Goal: Complete application form: Complete application form

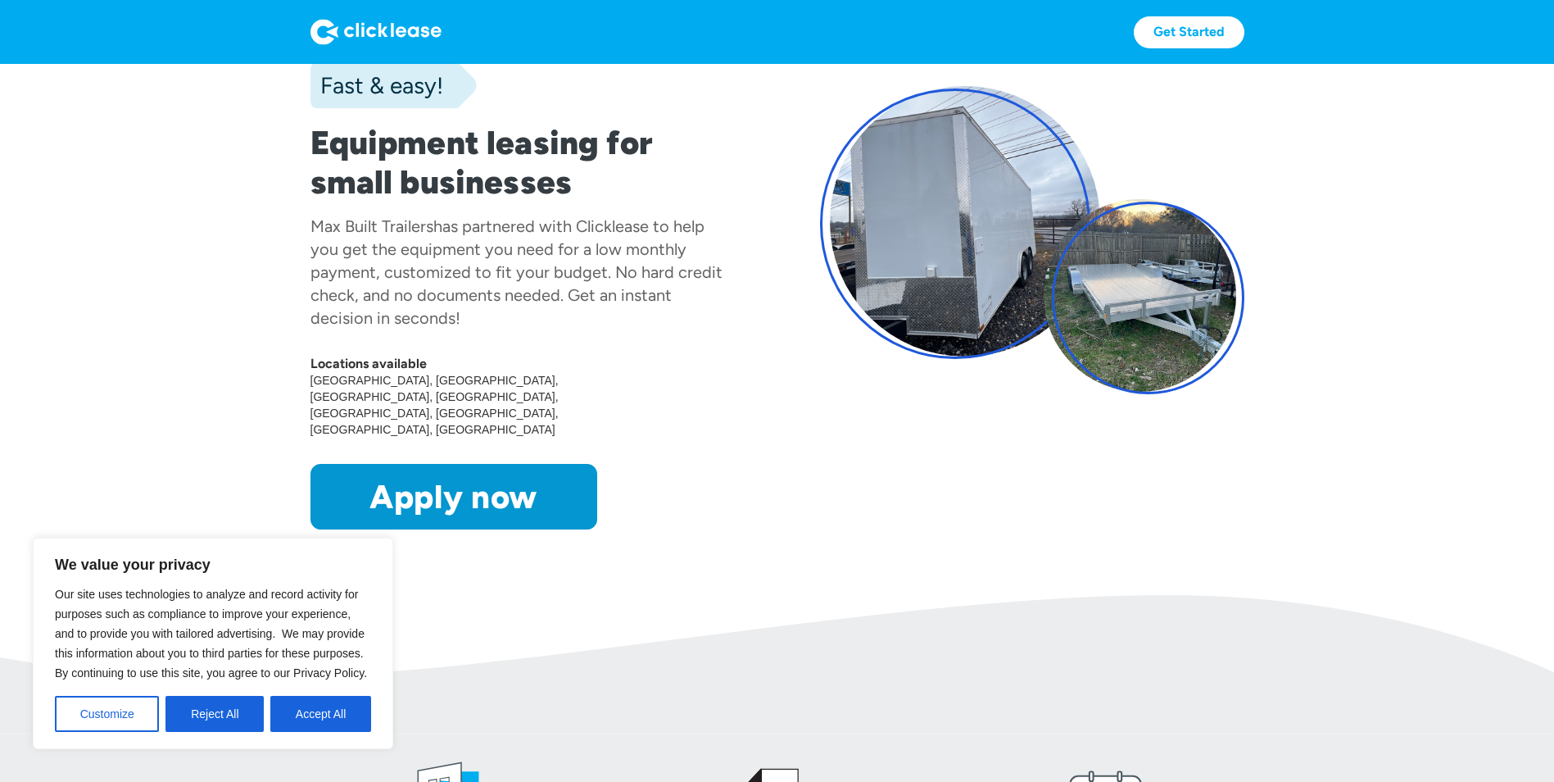
scroll to position [164, 0]
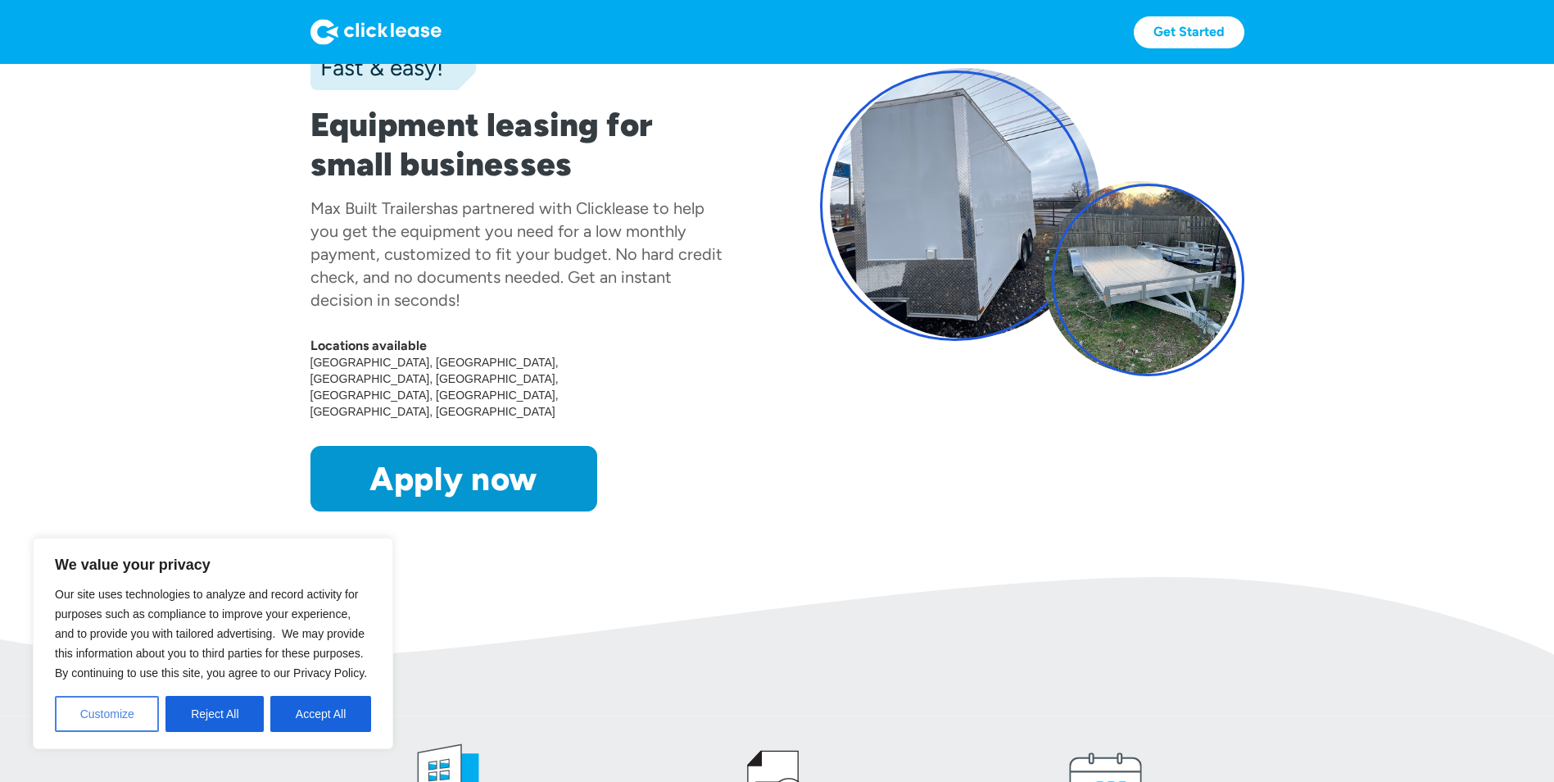
click at [105, 721] on button "Customize" at bounding box center [107, 714] width 104 height 36
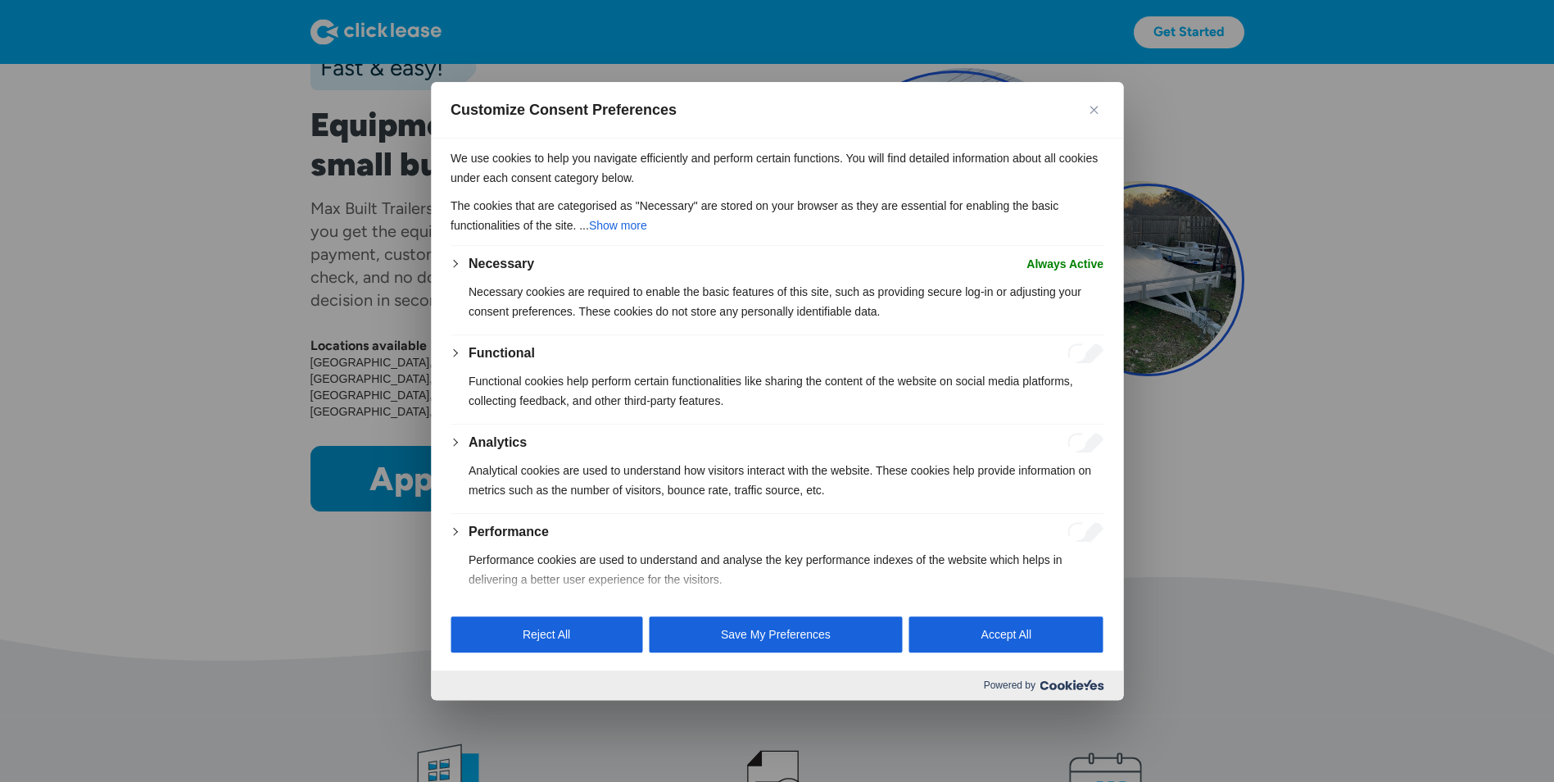
click at [1092, 107] on img "Close" at bounding box center [1094, 110] width 8 height 8
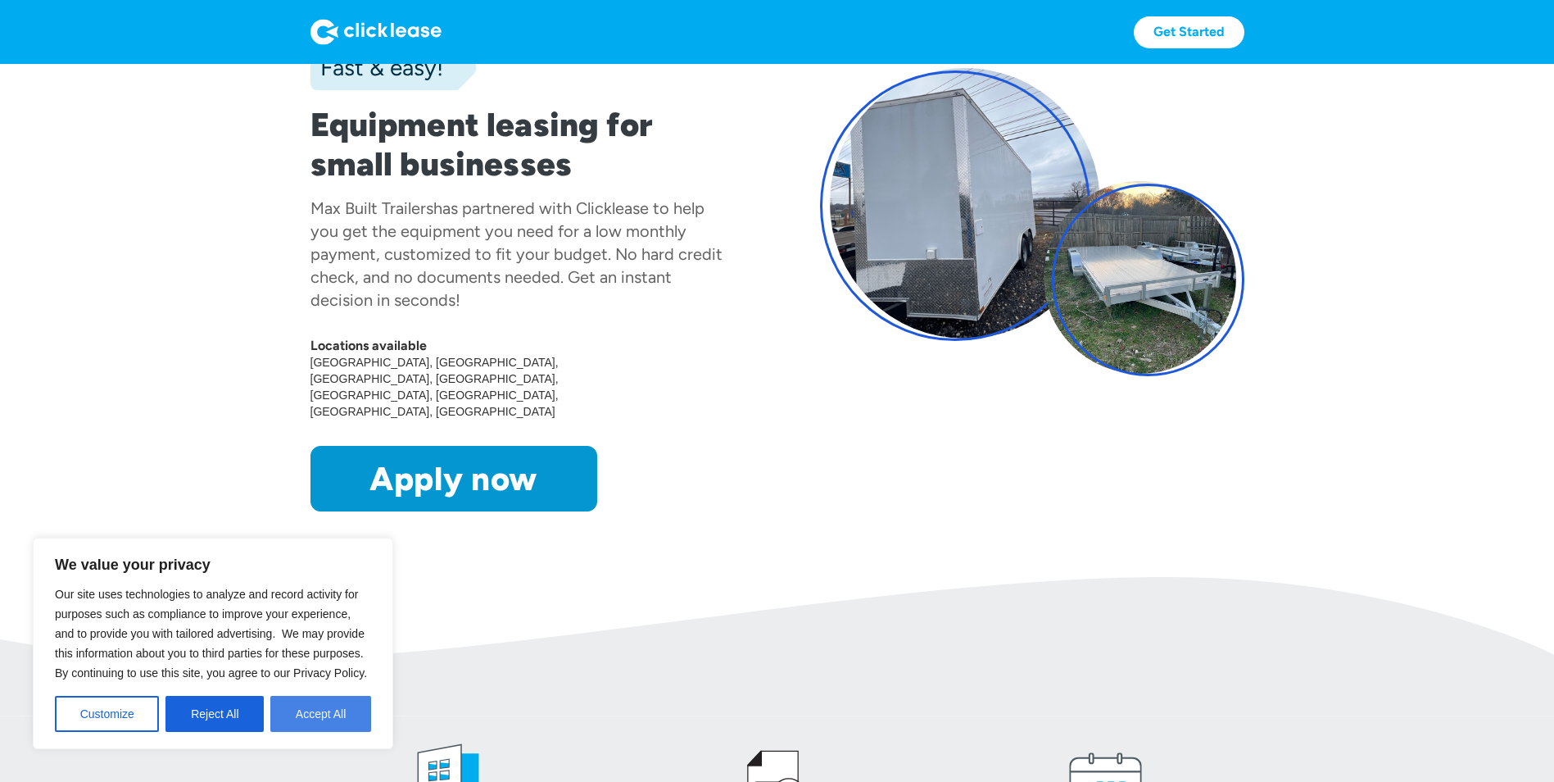
click at [302, 716] on button "Accept All" at bounding box center [320, 714] width 101 height 36
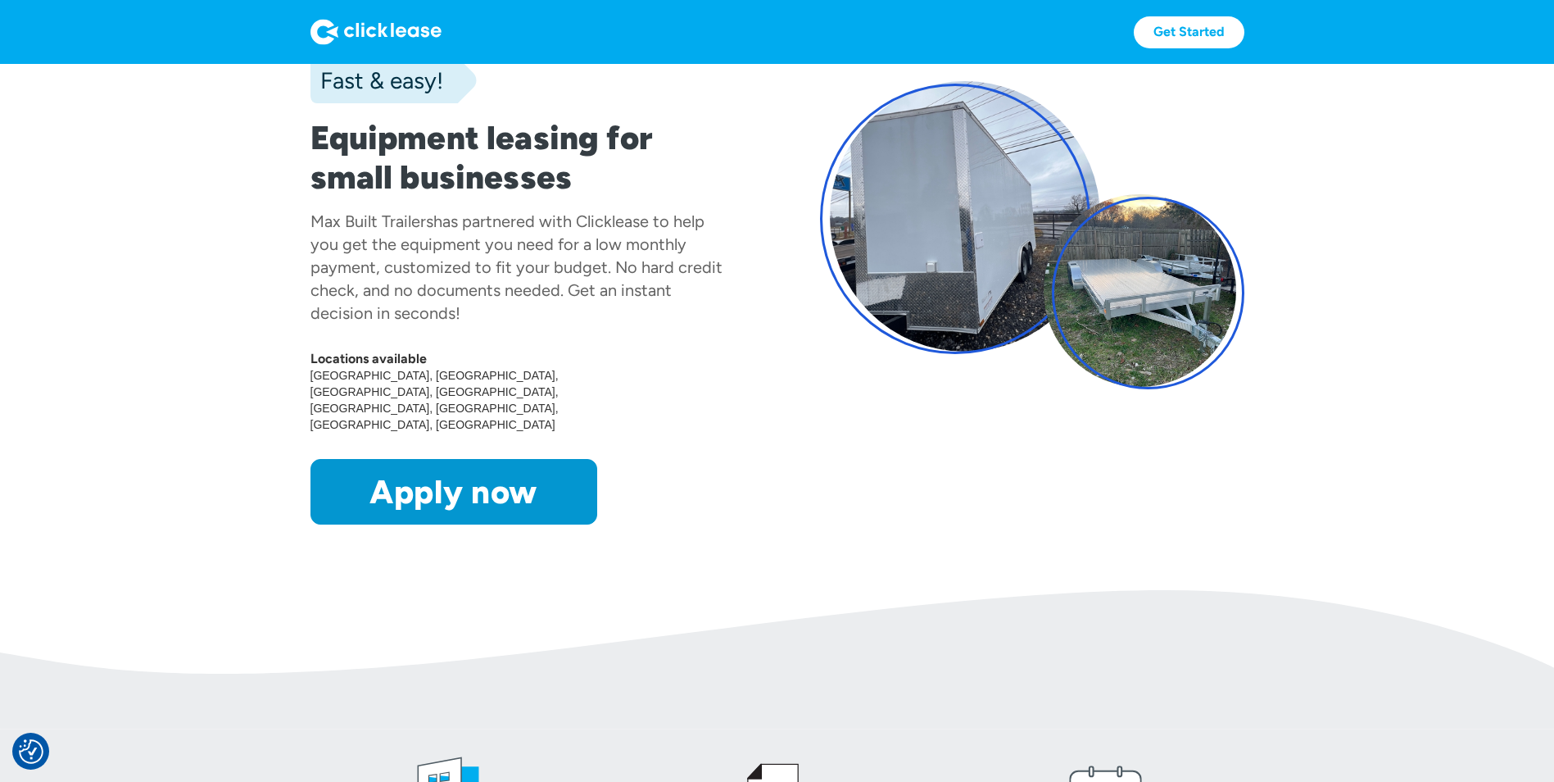
scroll to position [82, 0]
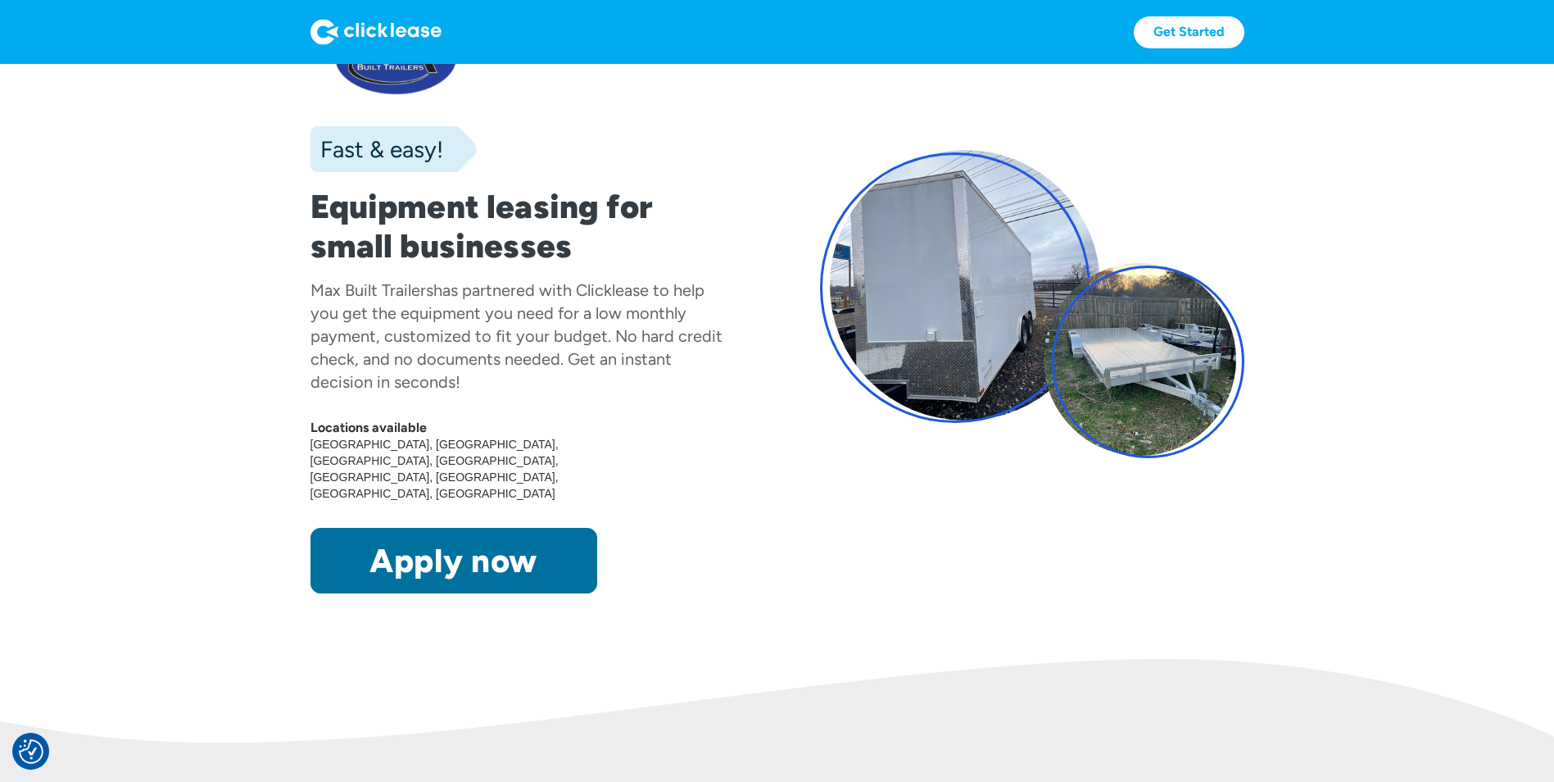
click at [487, 529] on link "Apply now" at bounding box center [454, 561] width 287 height 66
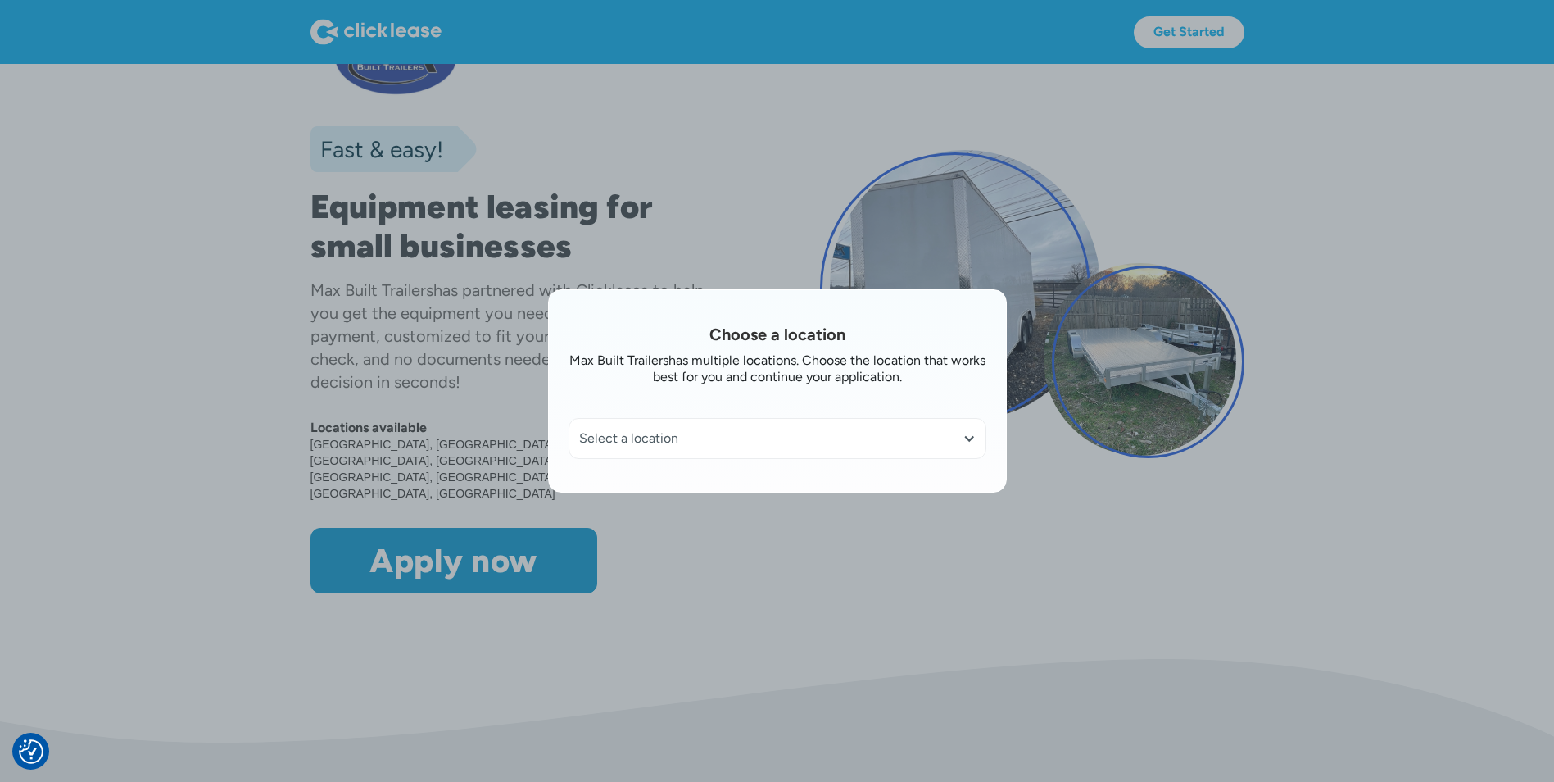
click at [805, 451] on div "Select a location" at bounding box center [777, 438] width 416 height 39
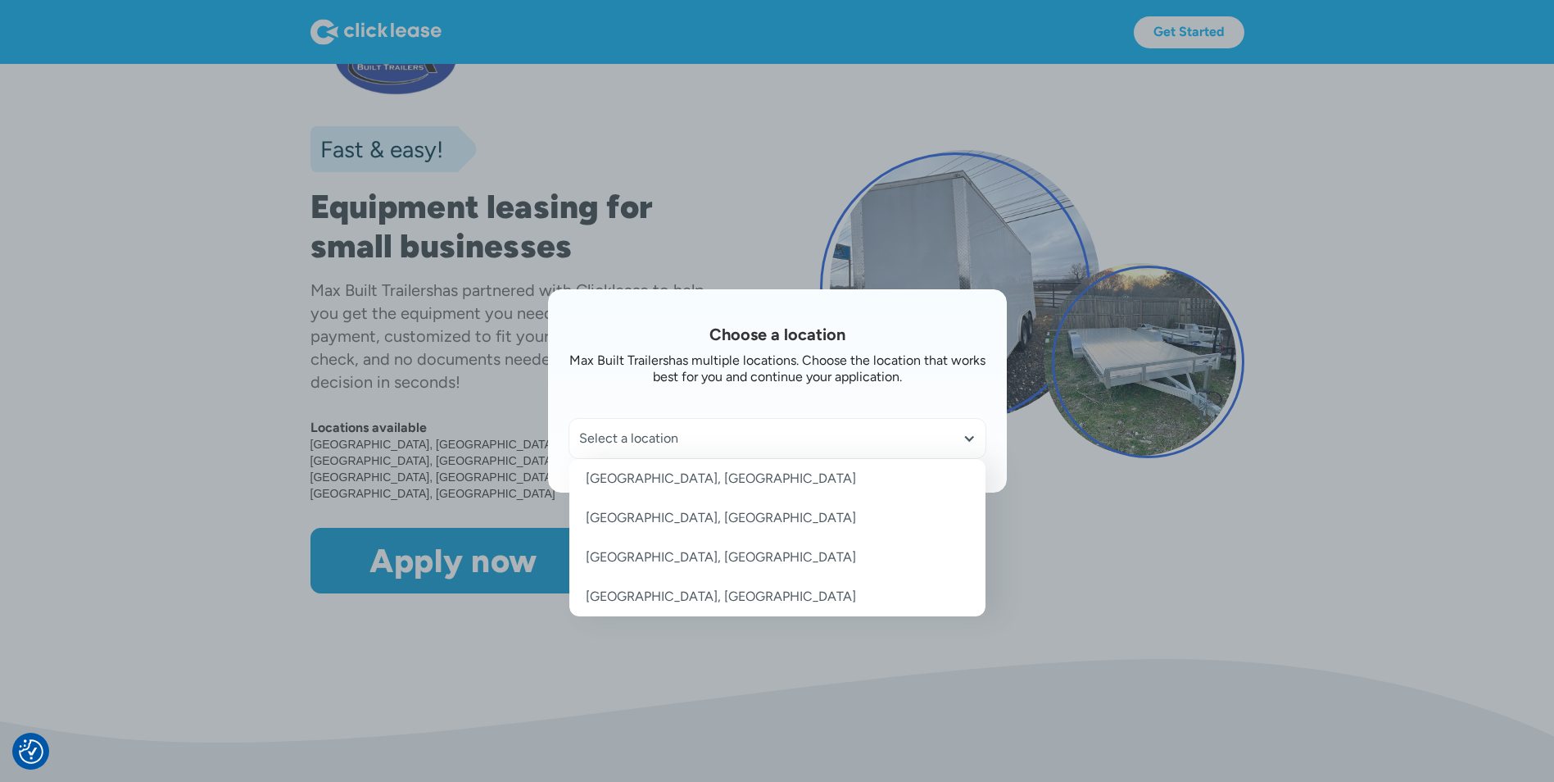
click at [655, 477] on link "Chatsworth, GA" at bounding box center [777, 478] width 416 height 39
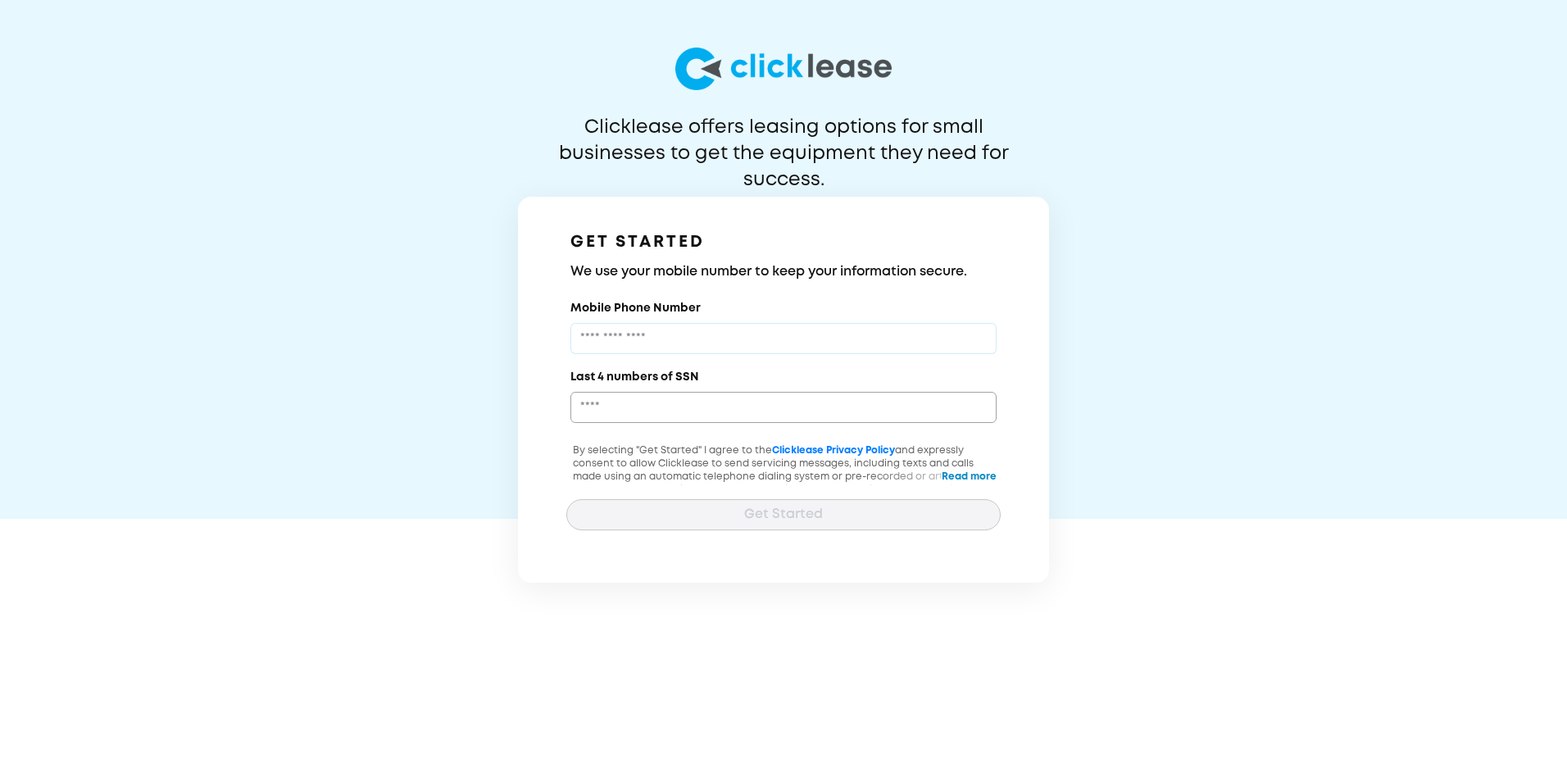
drag, startPoint x: 676, startPoint y: 345, endPoint x: 689, endPoint y: 347, distance: 13.3
click at [678, 344] on input "Mobile Phone Number" at bounding box center [783, 338] width 426 height 31
type input "**********"
click at [672, 406] on input "Last 4 numbers of SSN" at bounding box center [783, 407] width 426 height 31
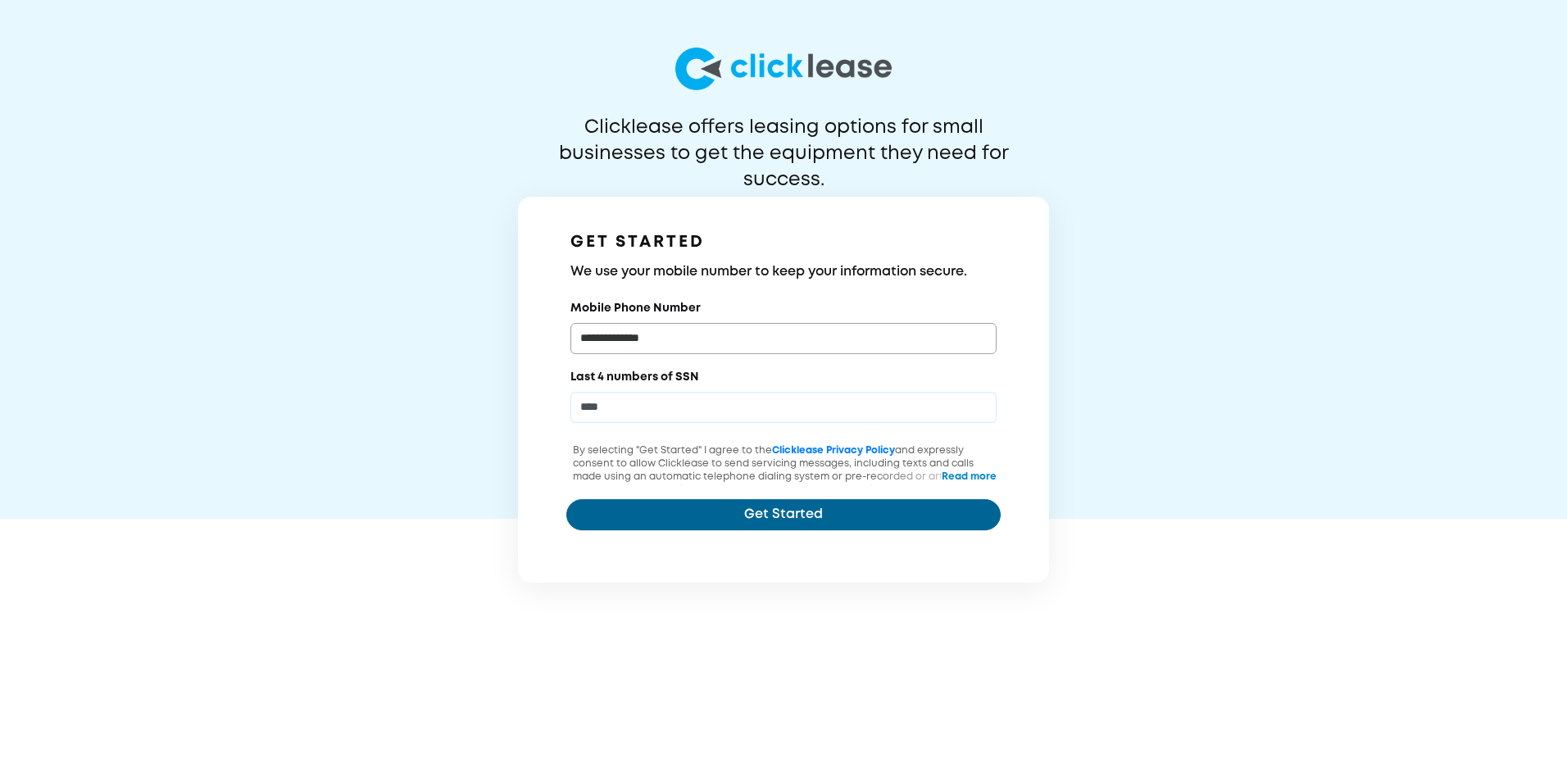
type input "****"
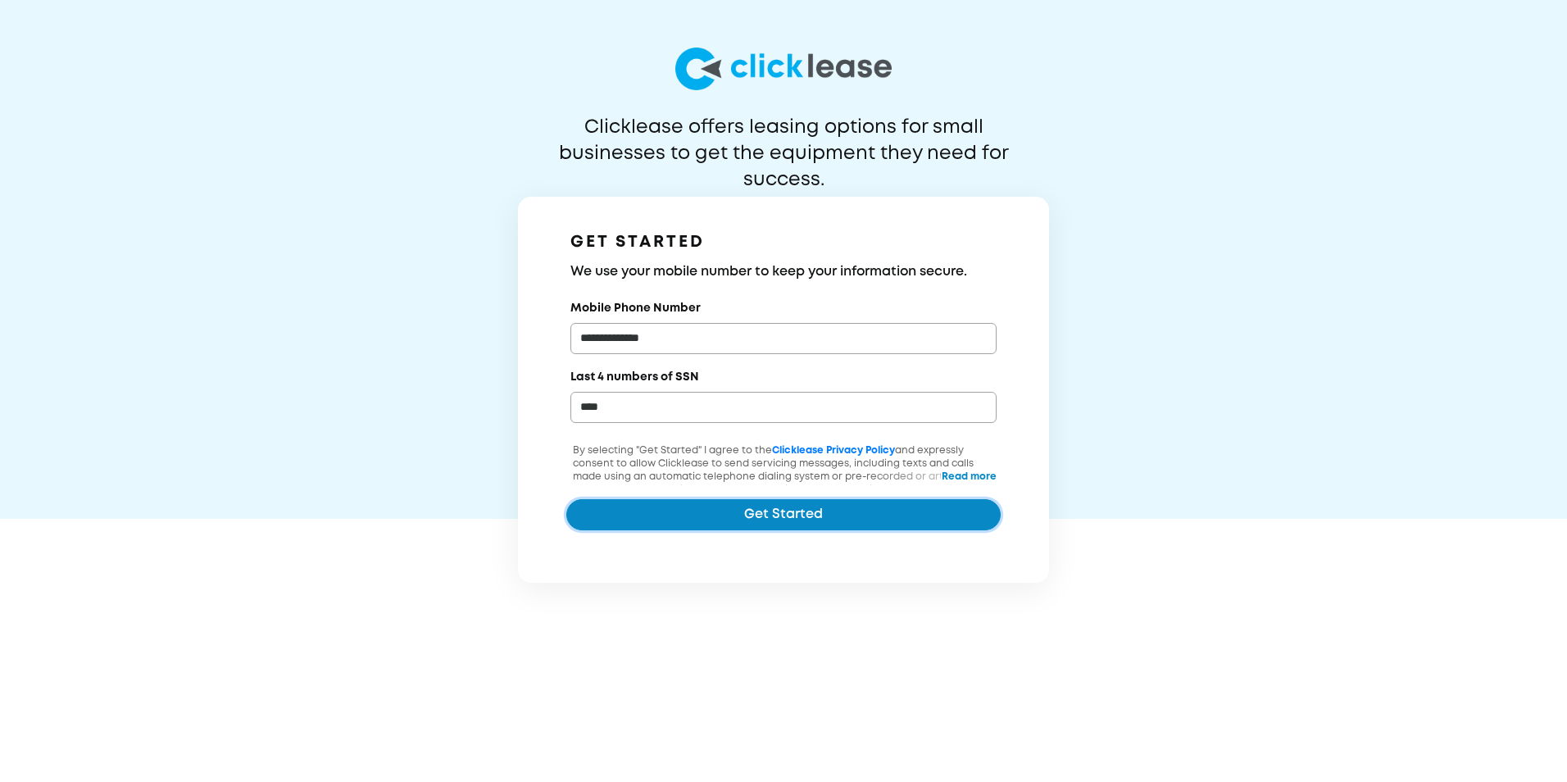
click at [764, 521] on button "Get Started" at bounding box center [783, 514] width 434 height 31
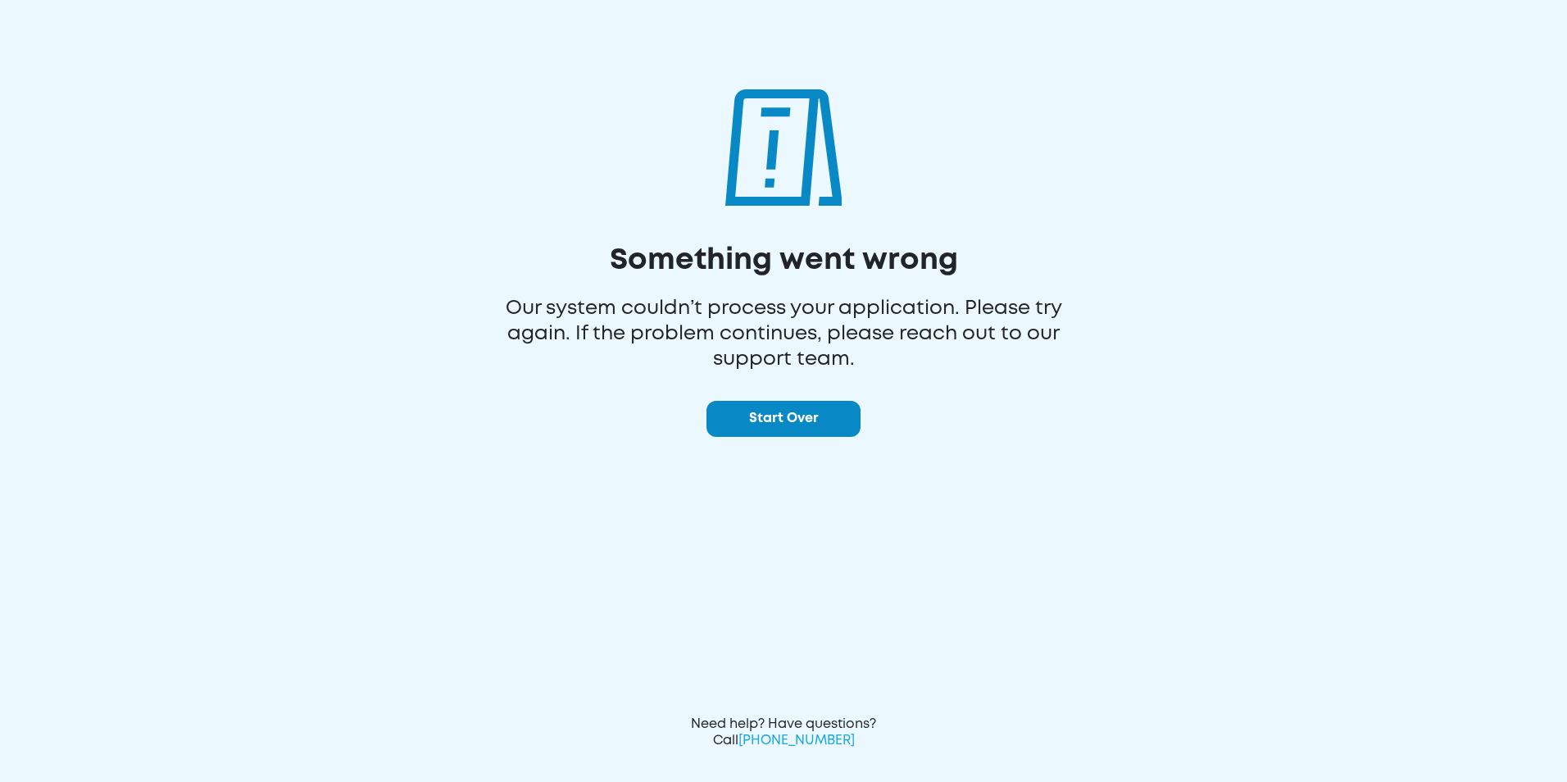
click at [774, 424] on button "Start Over" at bounding box center [783, 419] width 154 height 36
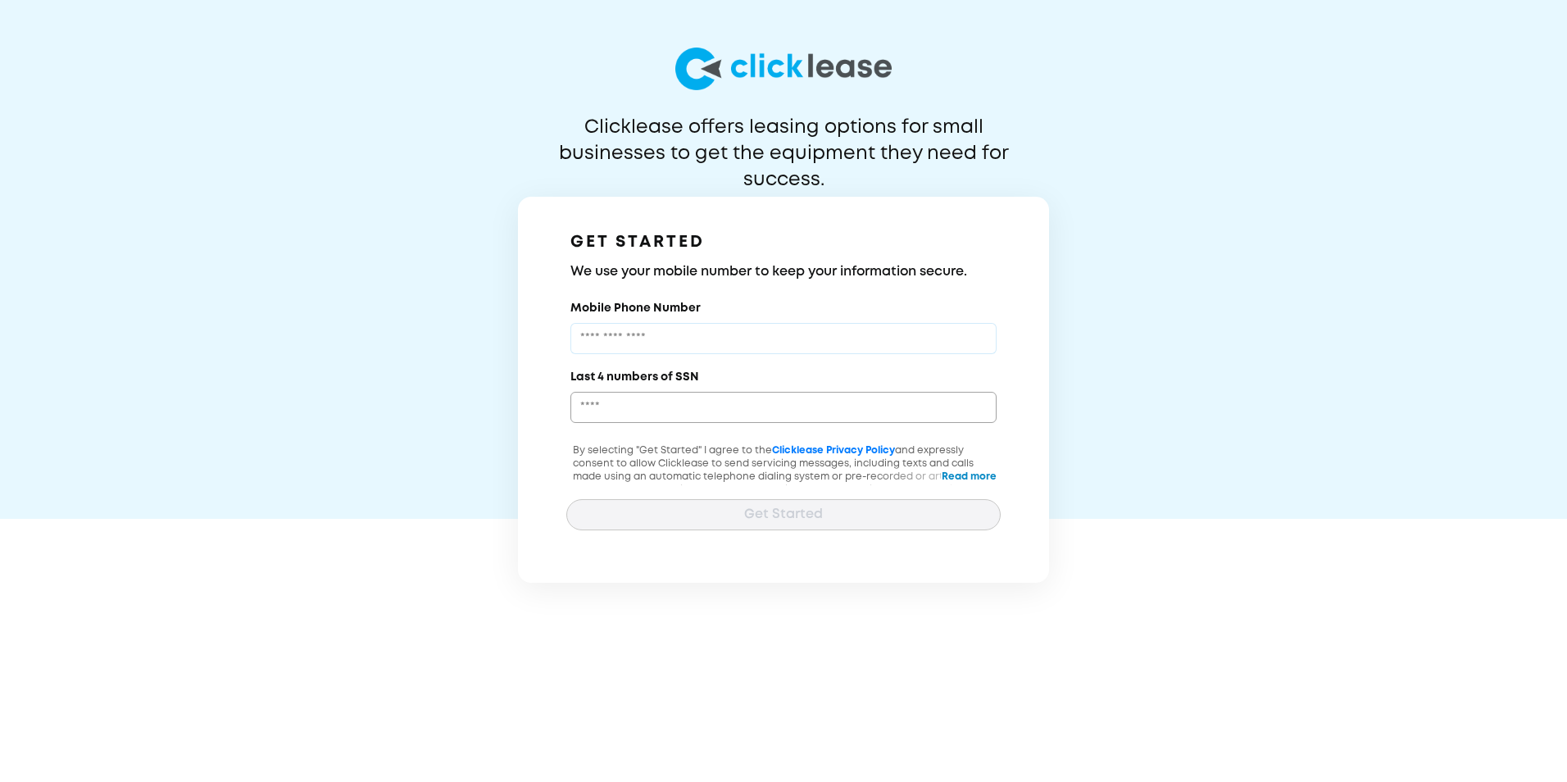
click at [696, 342] on input "Mobile Phone Number" at bounding box center [783, 338] width 426 height 31
type input "**********"
click at [661, 404] on input "Last 4 numbers of SSN" at bounding box center [783, 407] width 426 height 31
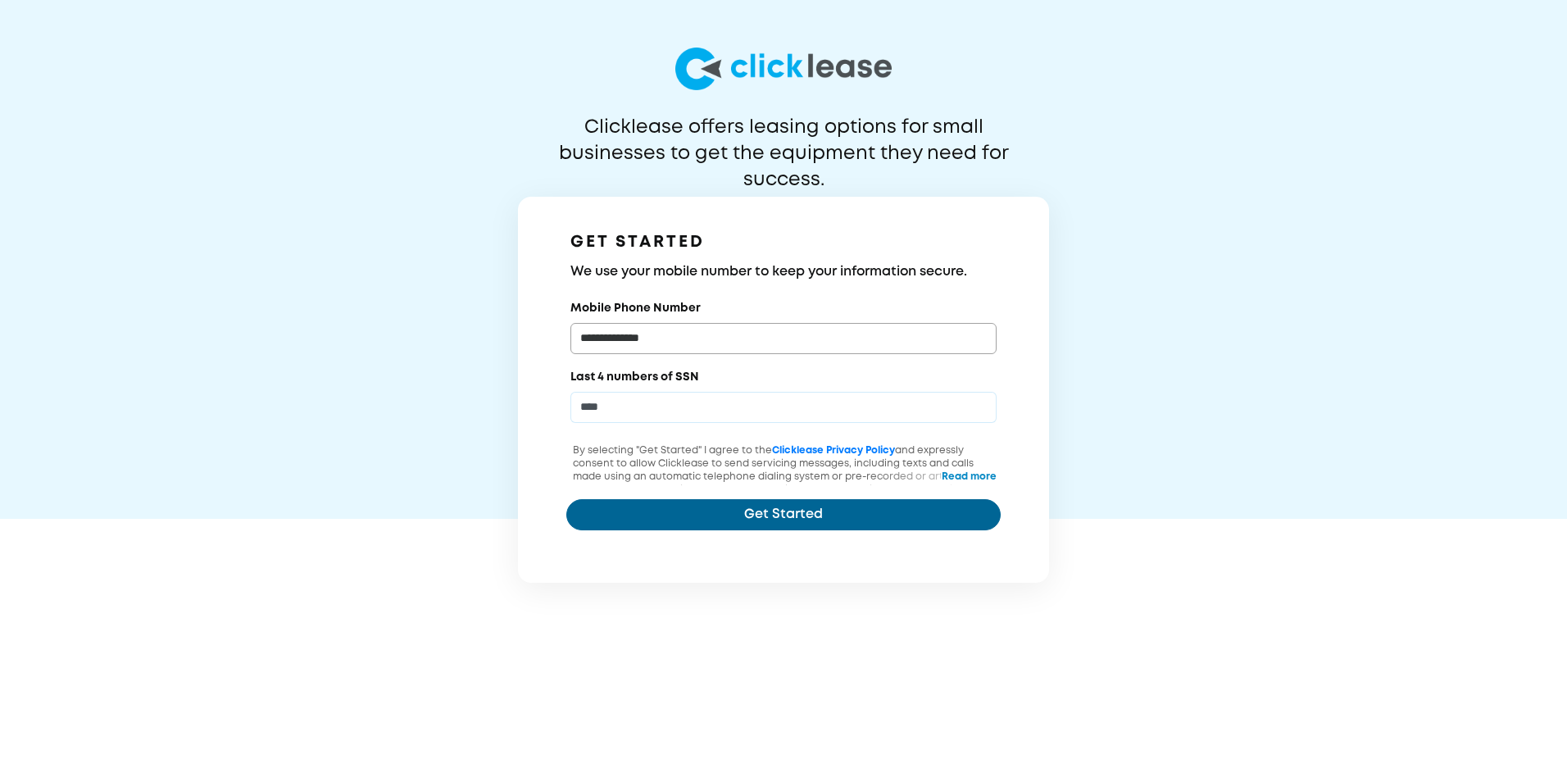
type input "****"
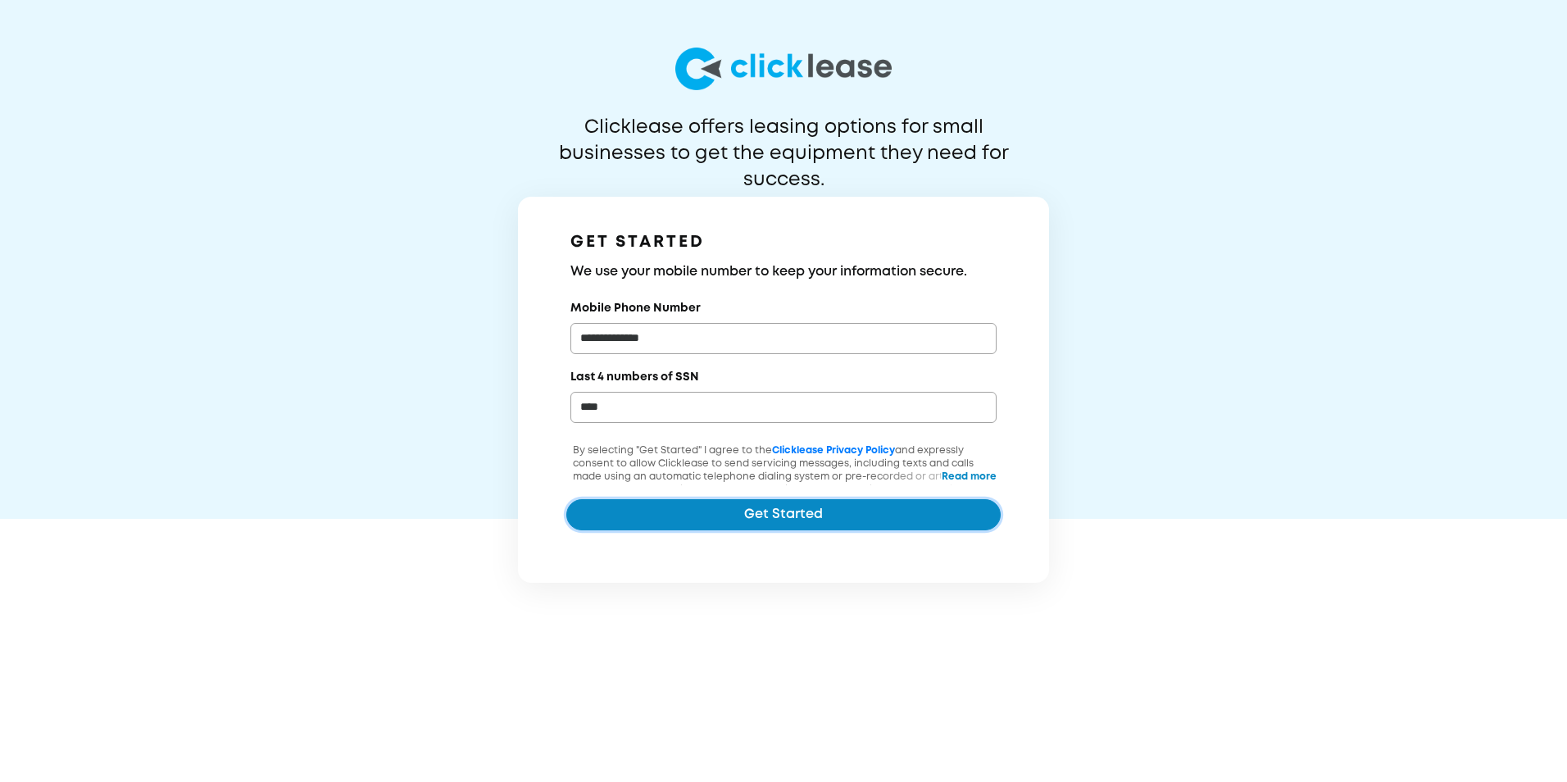
click at [787, 513] on button "Get Started" at bounding box center [783, 514] width 434 height 31
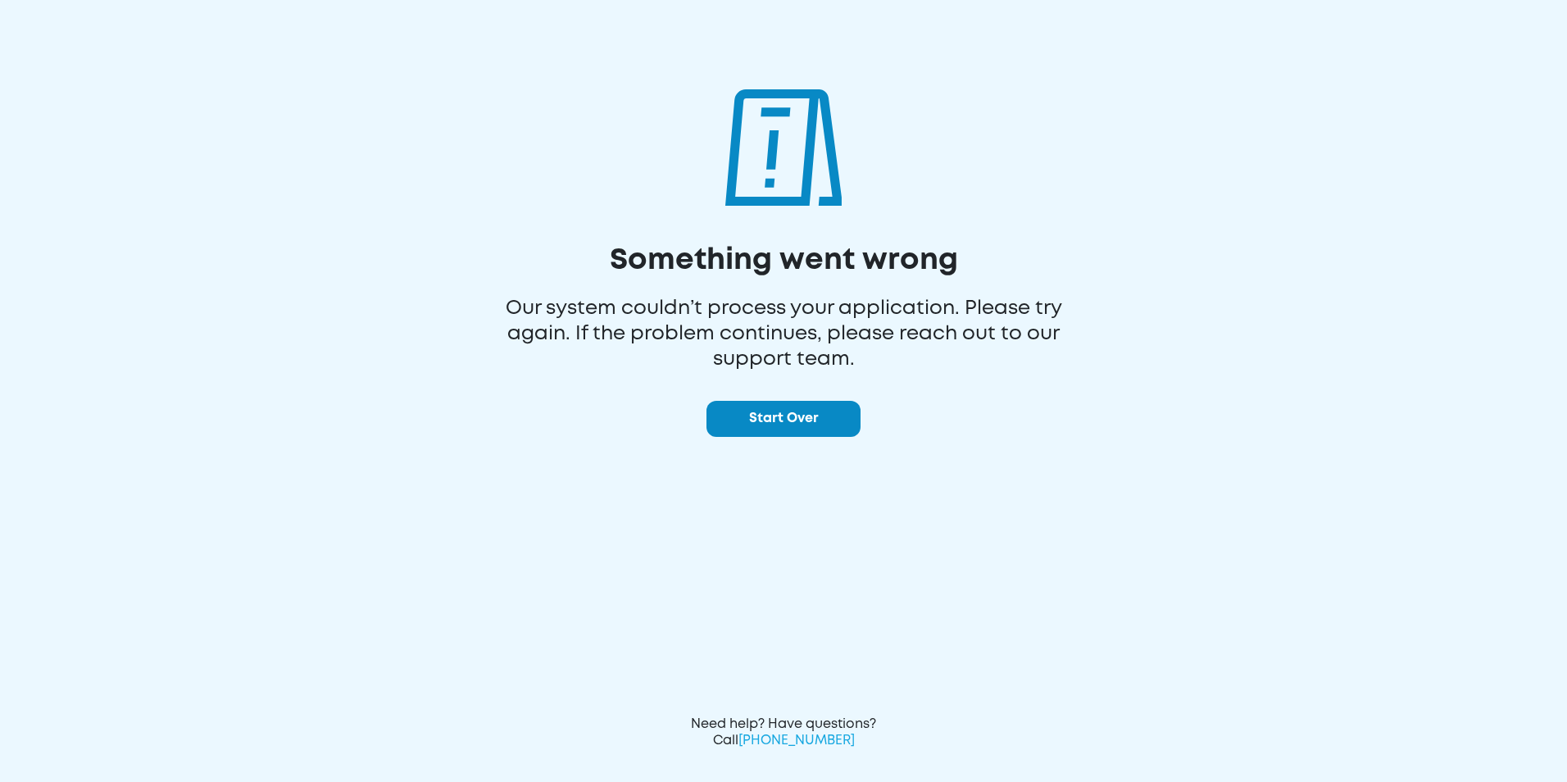
click at [791, 414] on button "Start Over" at bounding box center [783, 419] width 154 height 36
